Goal: Information Seeking & Learning: Find specific fact

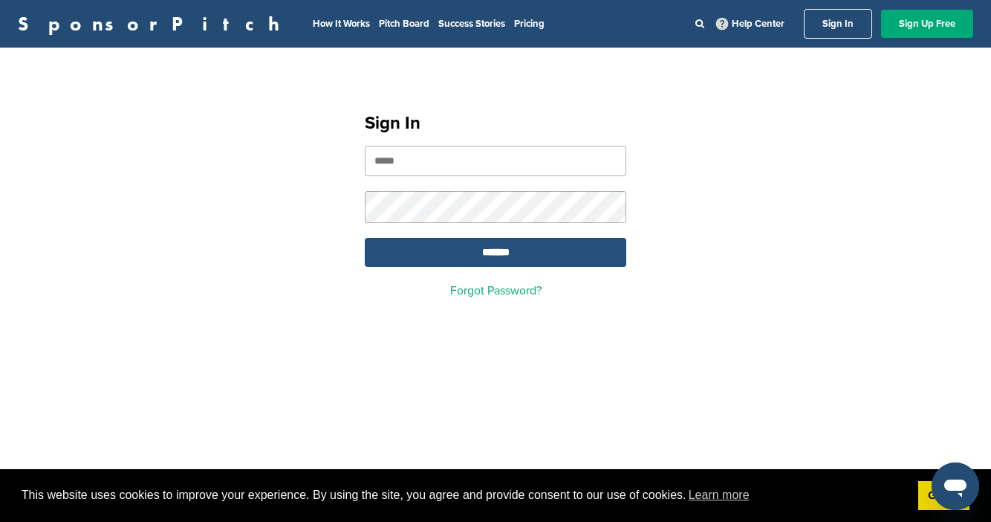
type input "**********"
click at [477, 258] on input "*******" at bounding box center [496, 252] width 262 height 29
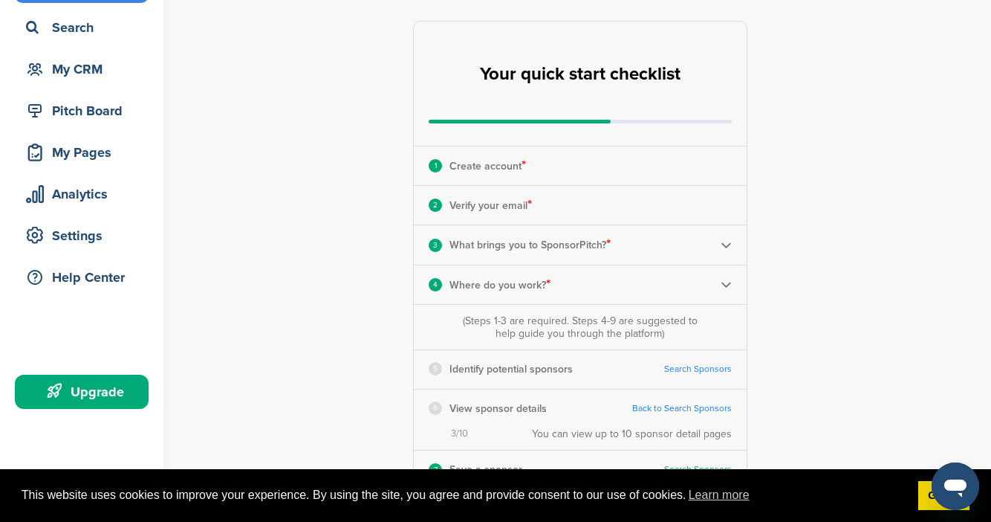
scroll to position [104, 0]
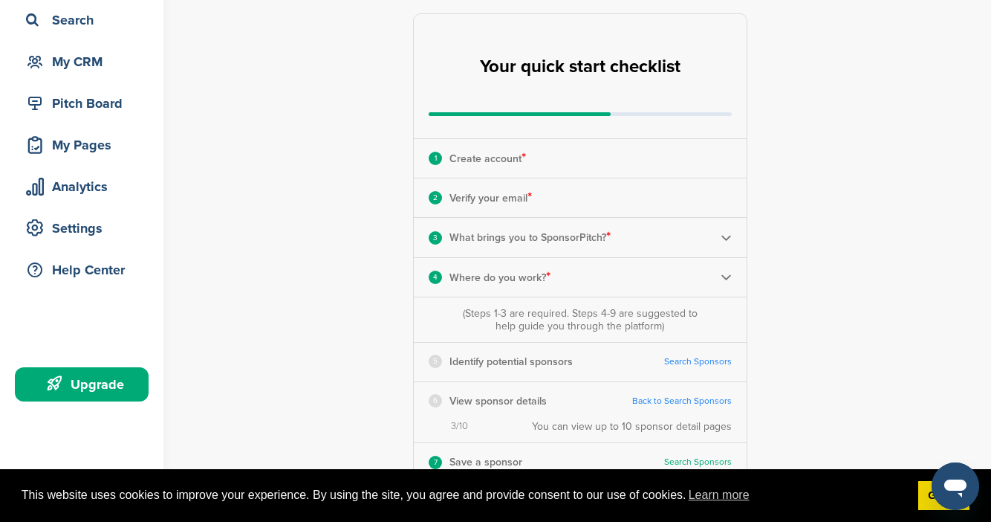
click at [716, 359] on link "Search Sponsors" at bounding box center [698, 361] width 68 height 11
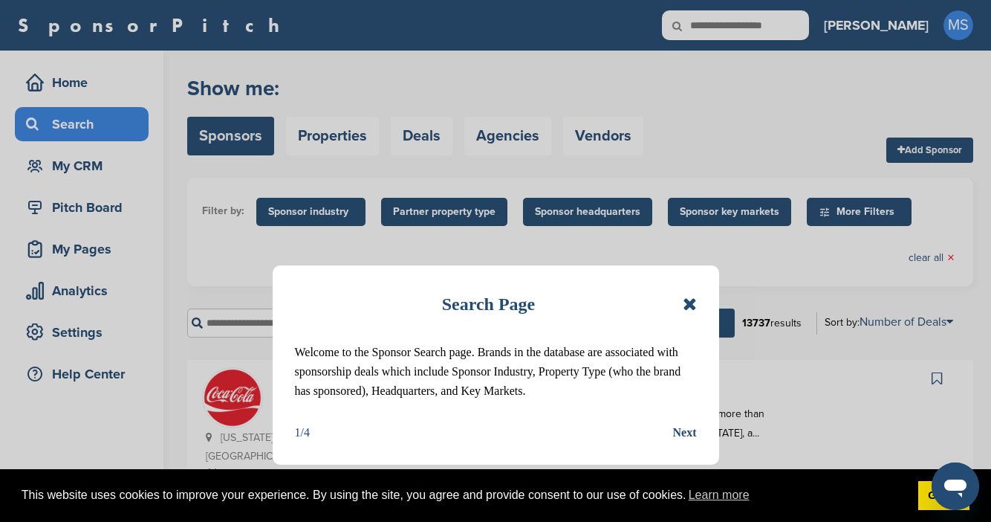
click at [687, 305] on icon at bounding box center [690, 304] width 14 height 18
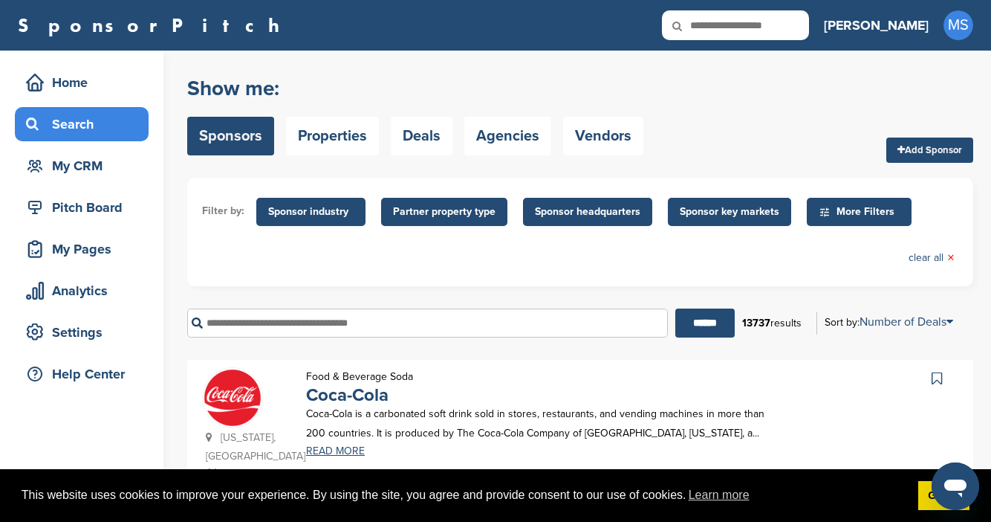
click at [324, 214] on span "Sponsor industry" at bounding box center [310, 212] width 85 height 16
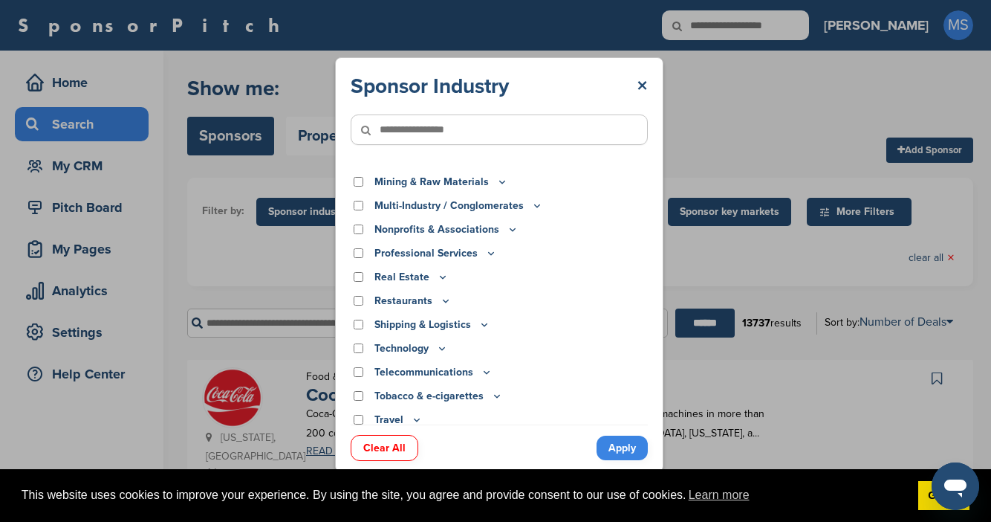
scroll to position [428, 0]
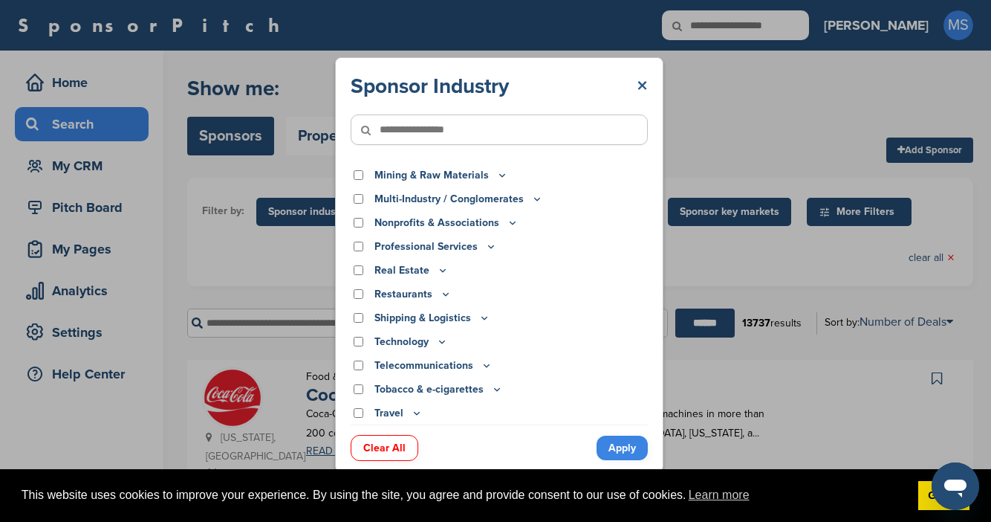
click at [641, 85] on link "×" at bounding box center [642, 86] width 11 height 27
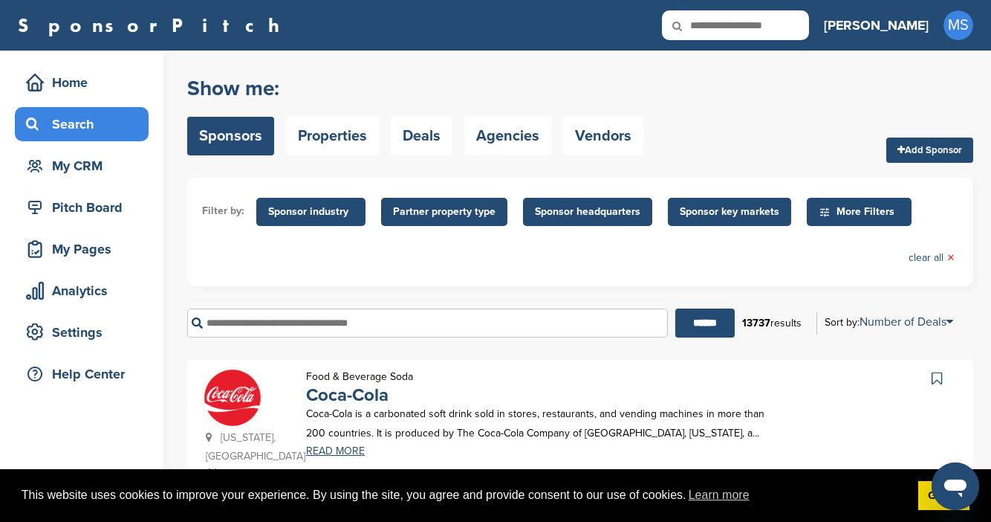
click at [429, 210] on span "Partner property type" at bounding box center [444, 212] width 103 height 16
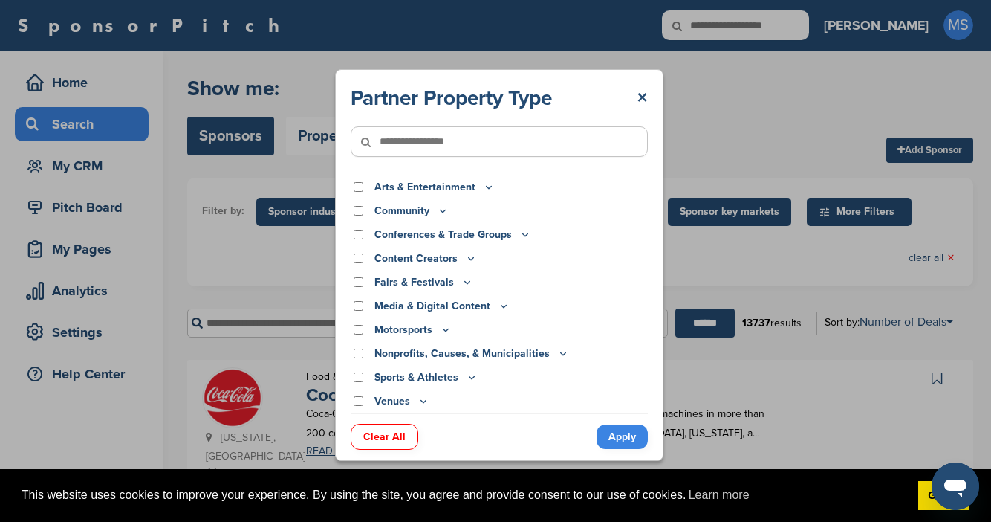
click at [650, 91] on div "Partner Property Type × Arts & Entertainment Actor/Actress Amusement Park Aquar…" at bounding box center [499, 265] width 328 height 392
click at [638, 97] on link "×" at bounding box center [642, 98] width 11 height 27
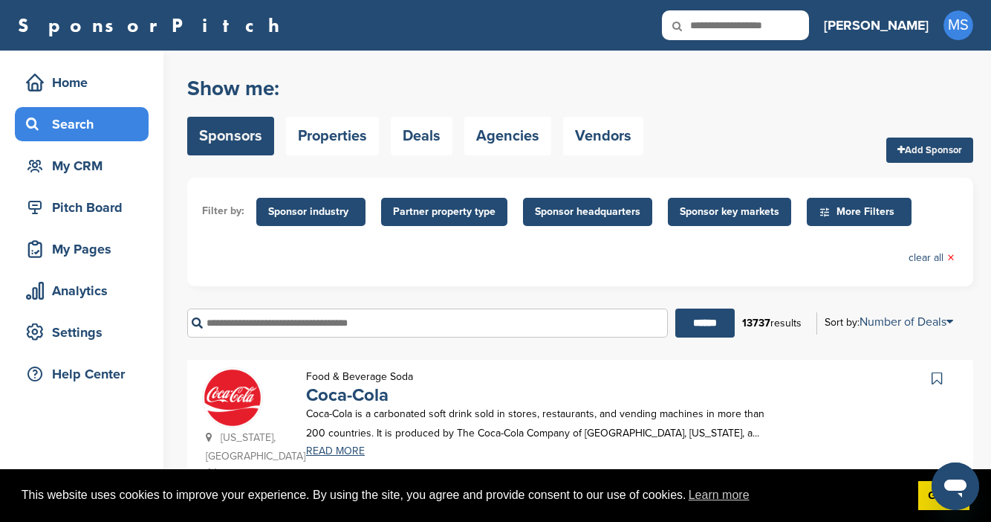
click at [610, 214] on span "Sponsor headquarters" at bounding box center [588, 212] width 106 height 16
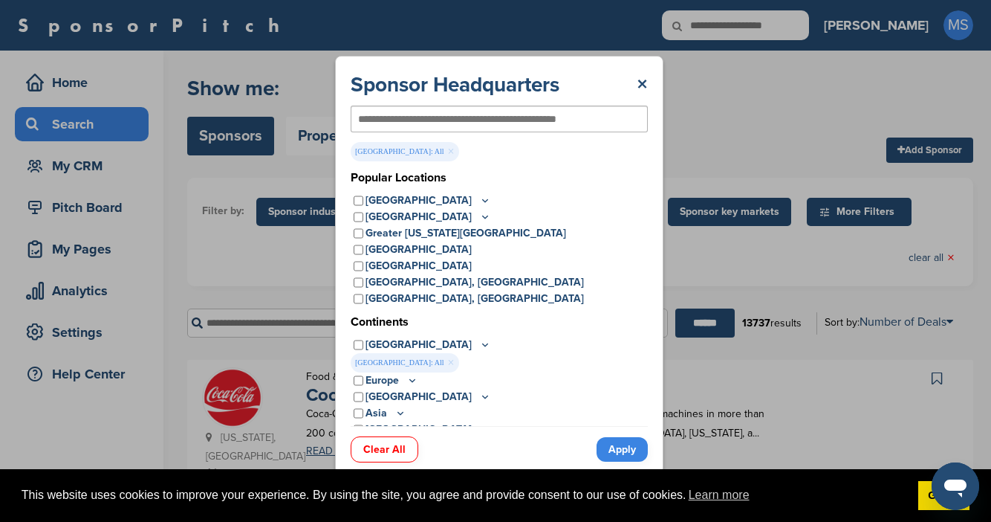
click at [479, 197] on icon at bounding box center [485, 200] width 12 height 13
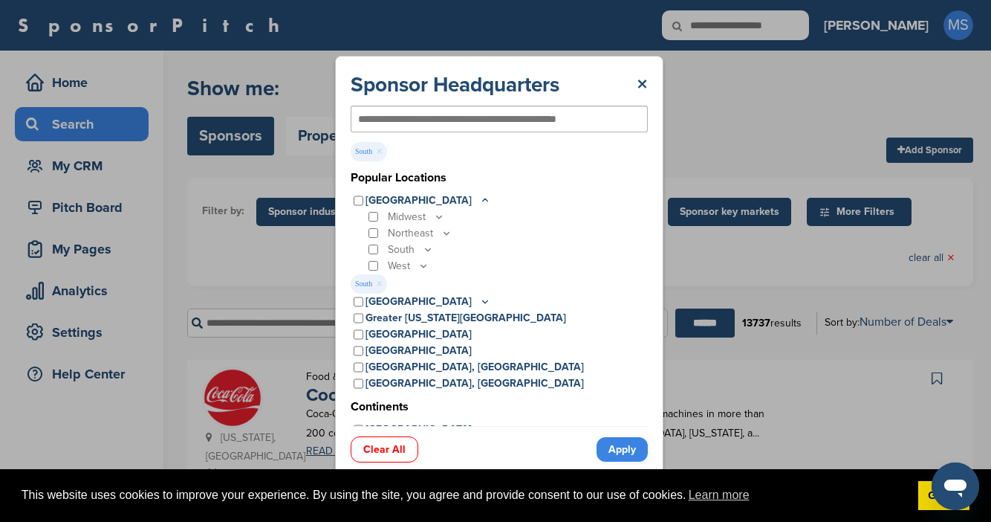
click at [425, 250] on icon at bounding box center [428, 249] width 12 height 13
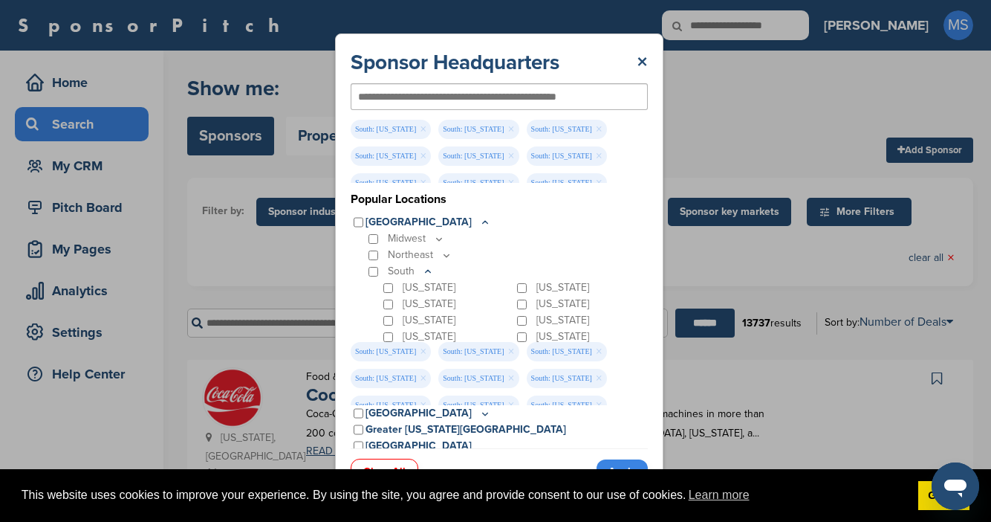
scroll to position [85, 0]
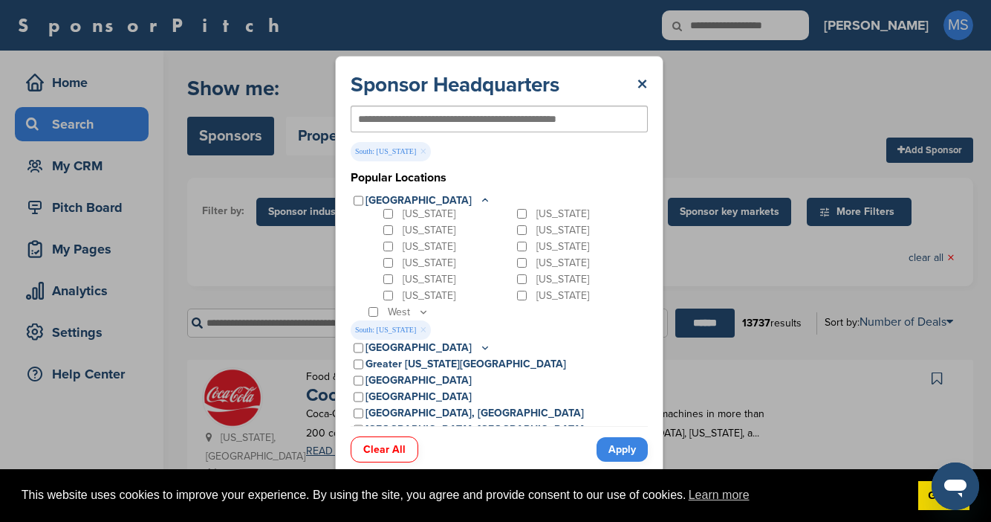
click at [612, 445] on link "Apply" at bounding box center [622, 449] width 51 height 25
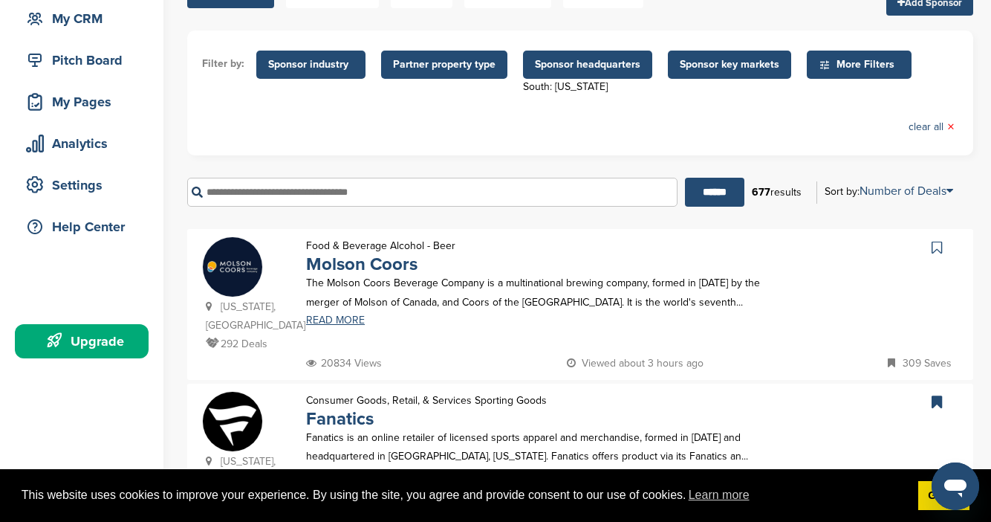
scroll to position [146, 0]
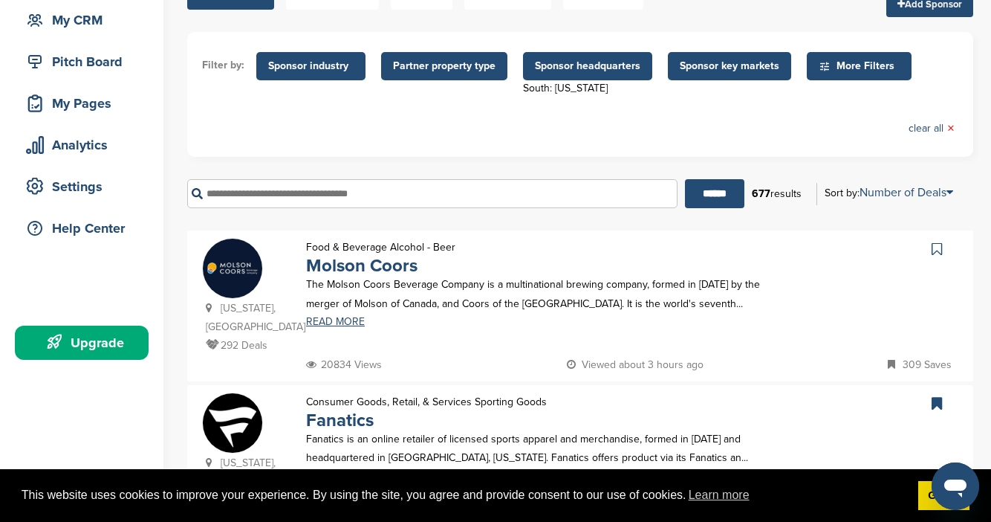
click at [836, 65] on span "More Filters" at bounding box center [861, 66] width 85 height 16
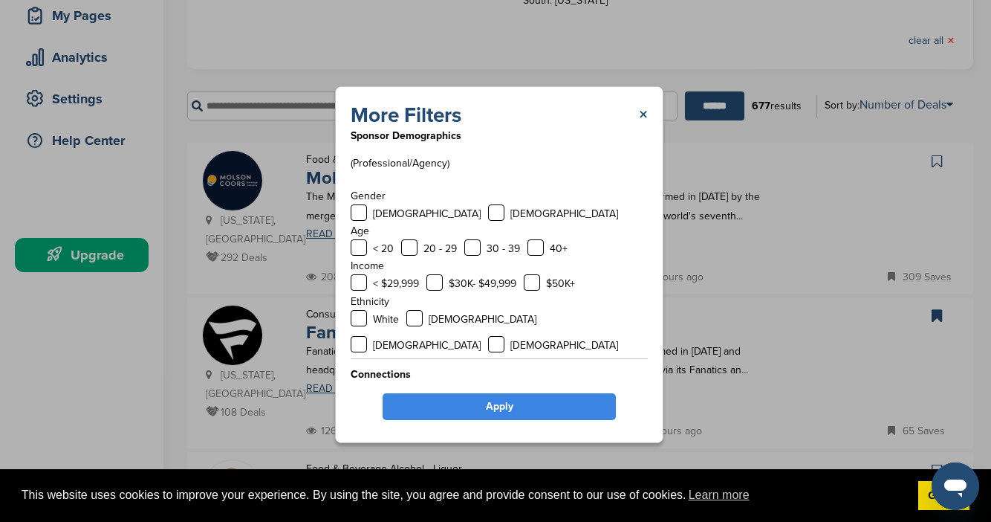
scroll to position [233, 0]
click at [644, 117] on link "×" at bounding box center [643, 115] width 9 height 27
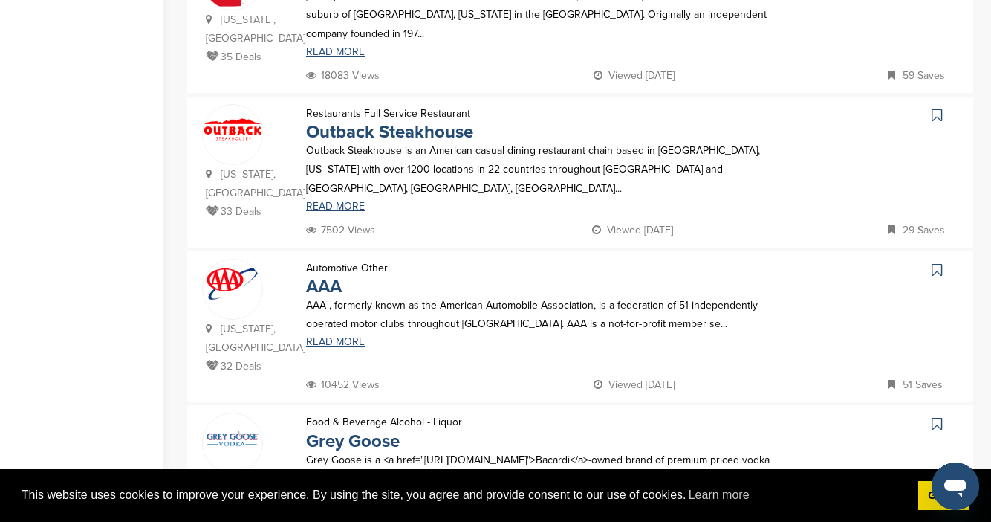
scroll to position [1371, 0]
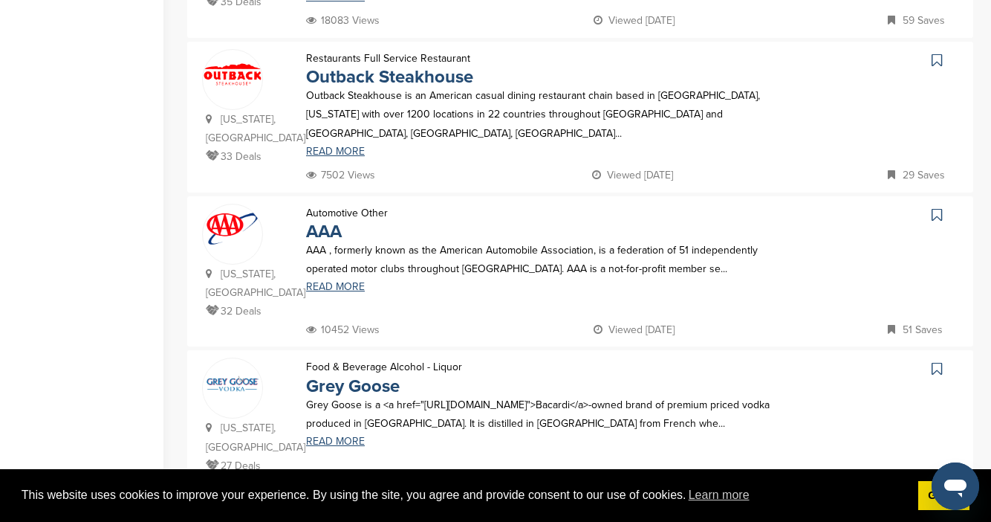
scroll to position [1458, 0]
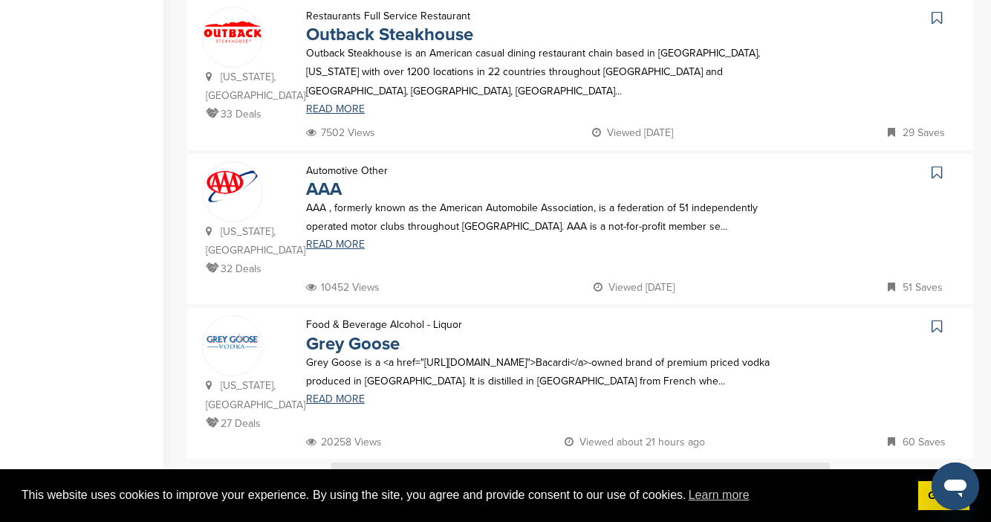
click at [430, 462] on img at bounding box center [580, 490] width 499 height 56
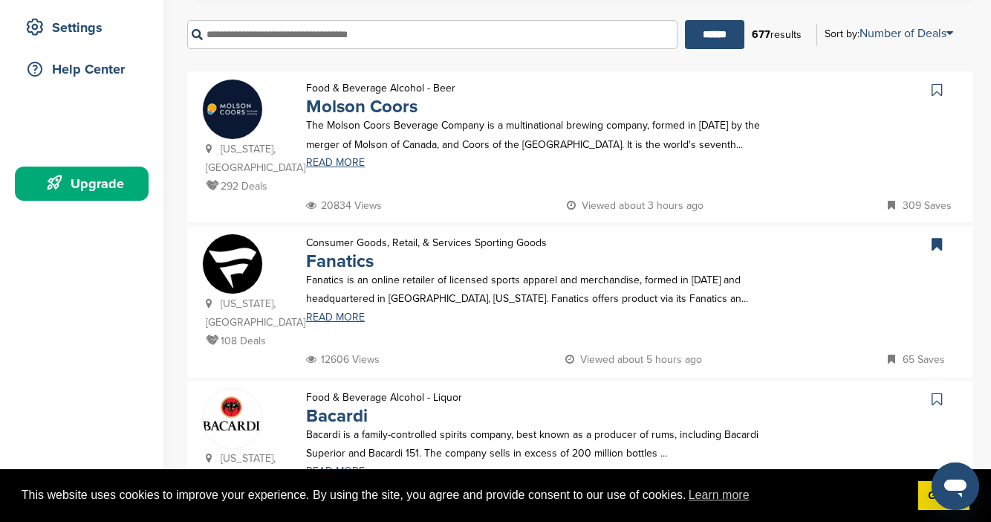
scroll to position [302, 0]
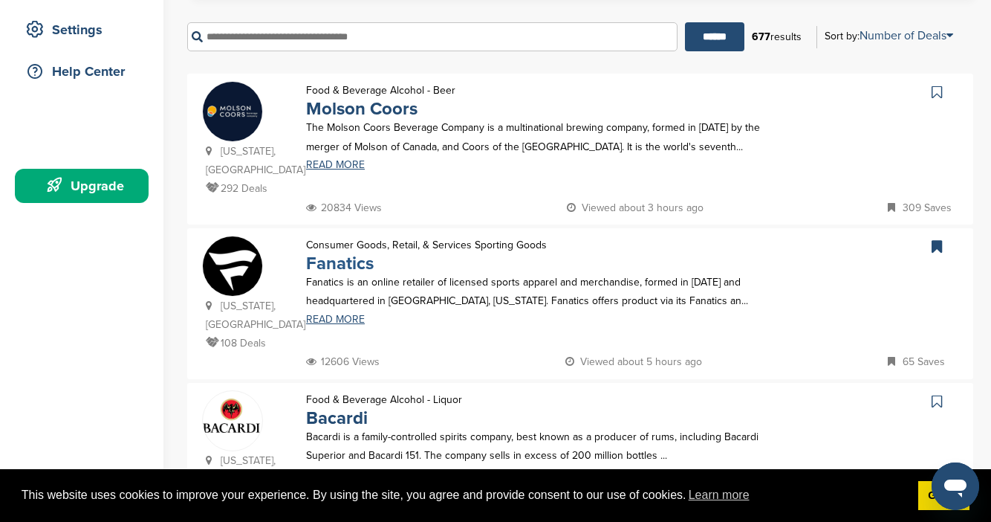
click at [338, 253] on link "Fanatics" at bounding box center [340, 264] width 68 height 22
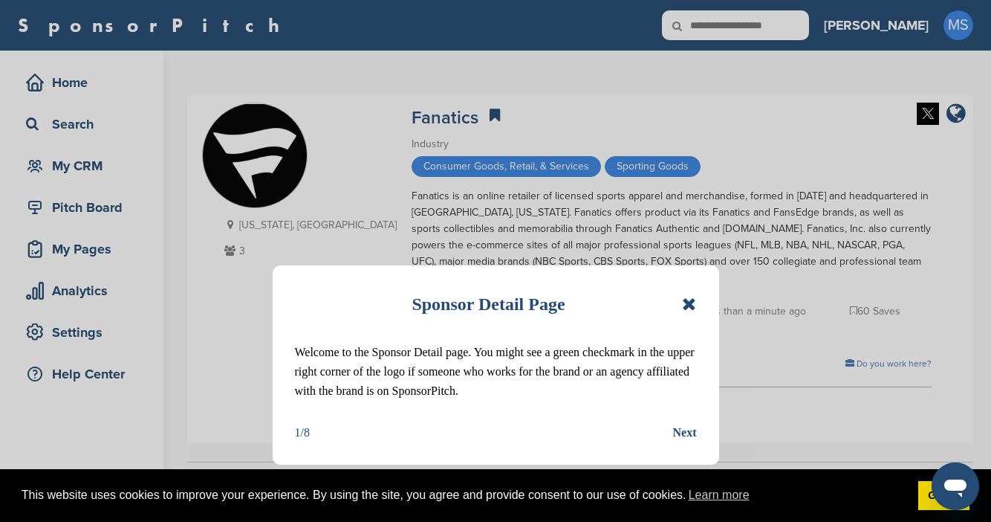
click at [690, 300] on icon at bounding box center [689, 304] width 14 height 18
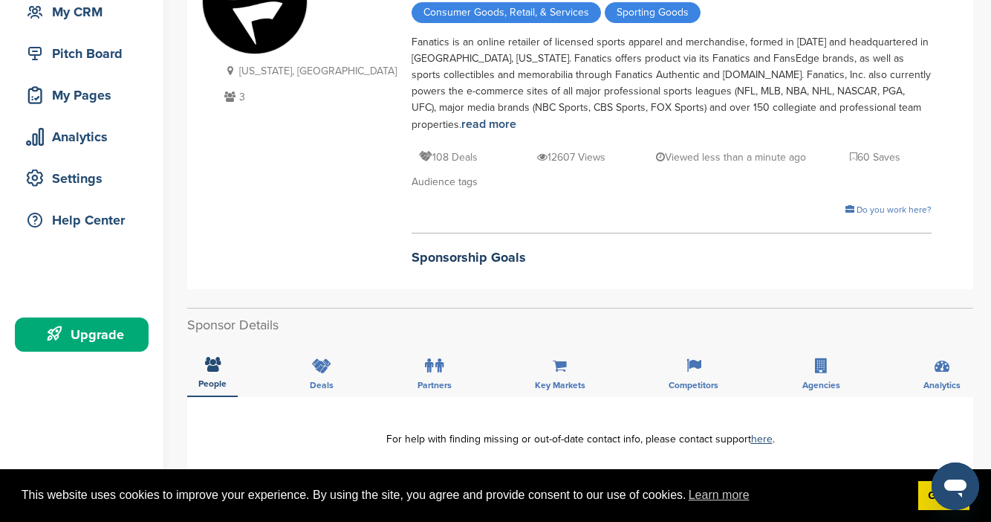
scroll to position [166, 0]
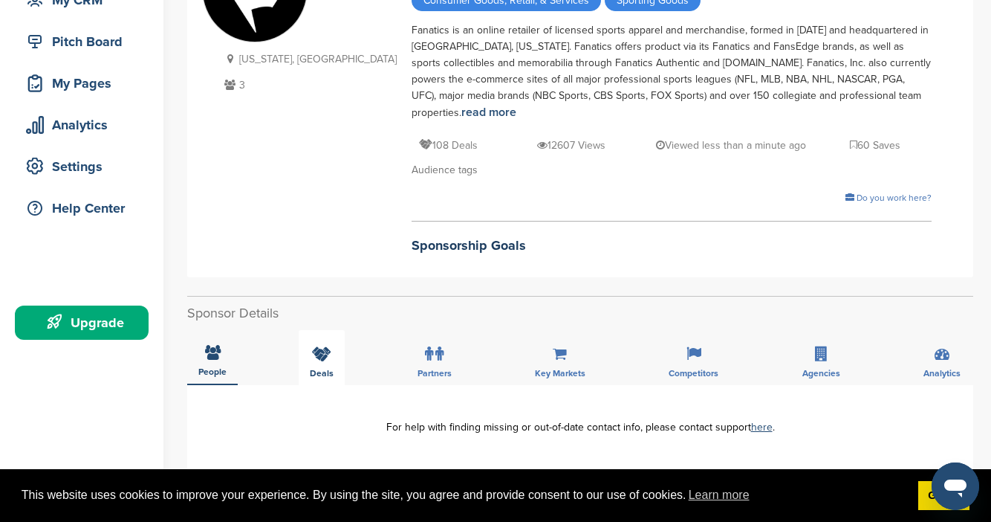
click at [320, 352] on icon at bounding box center [321, 353] width 19 height 15
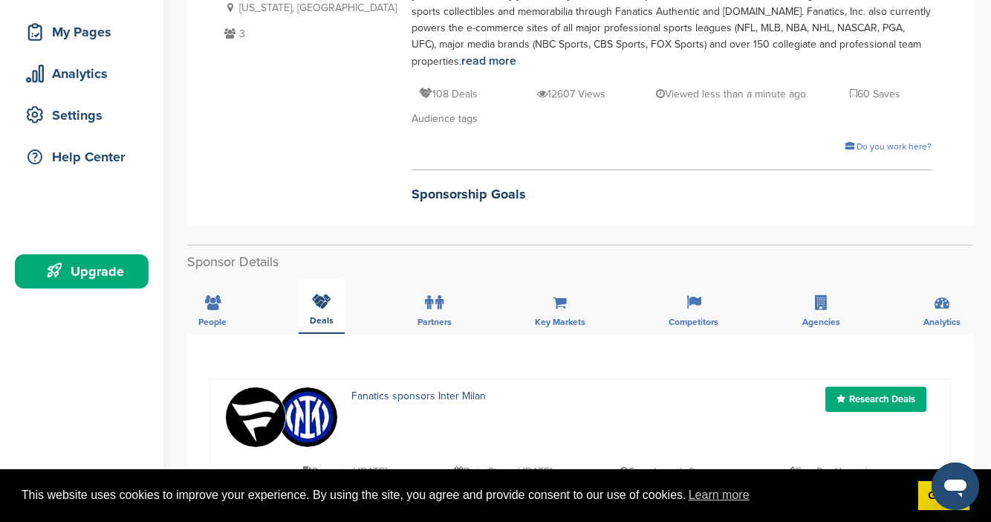
scroll to position [233, 0]
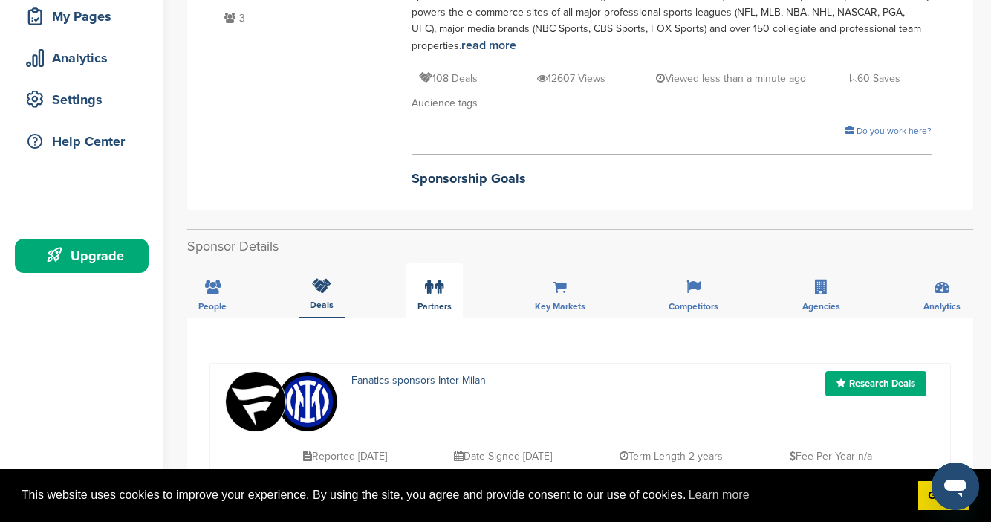
click at [431, 300] on label at bounding box center [434, 287] width 19 height 30
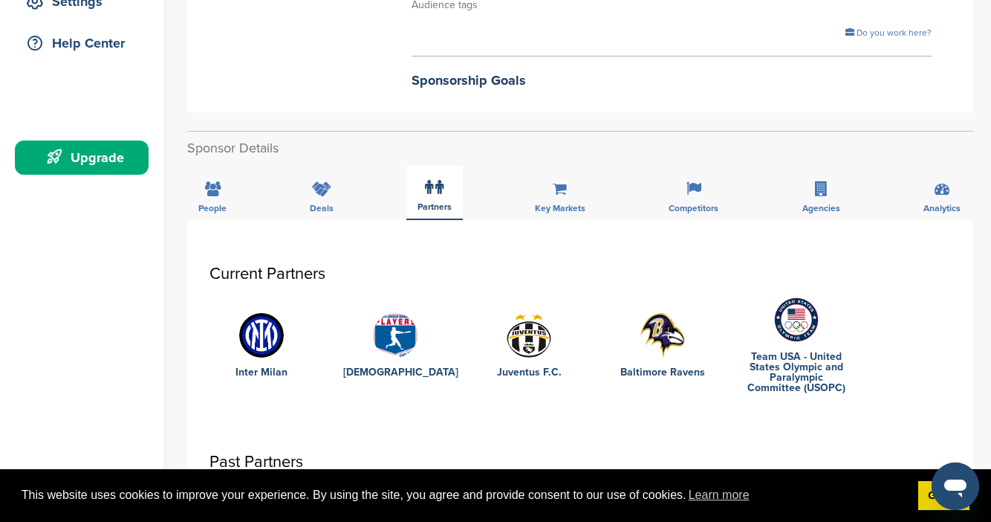
scroll to position [331, 0]
click at [957, 195] on div "Analytics" at bounding box center [942, 191] width 59 height 55
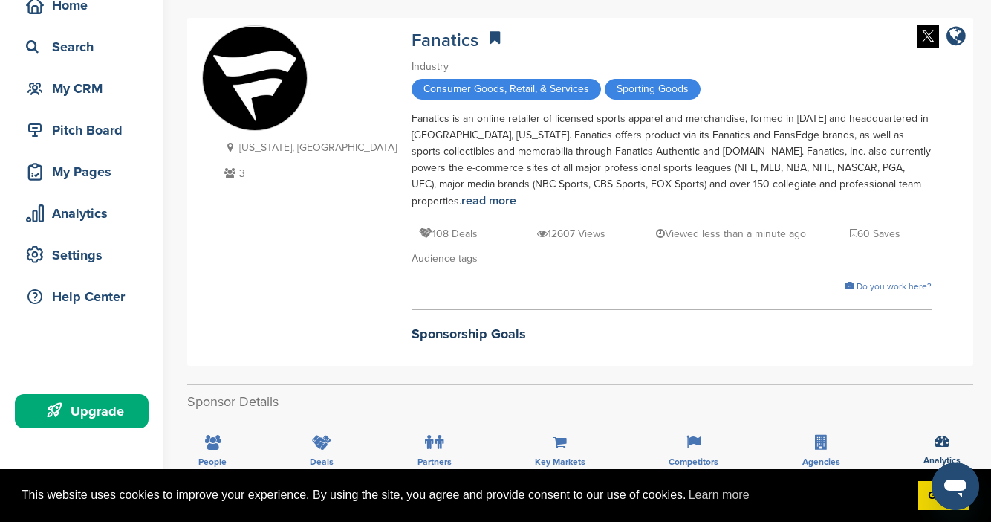
scroll to position [0, 0]
